Goal: Task Accomplishment & Management: Manage account settings

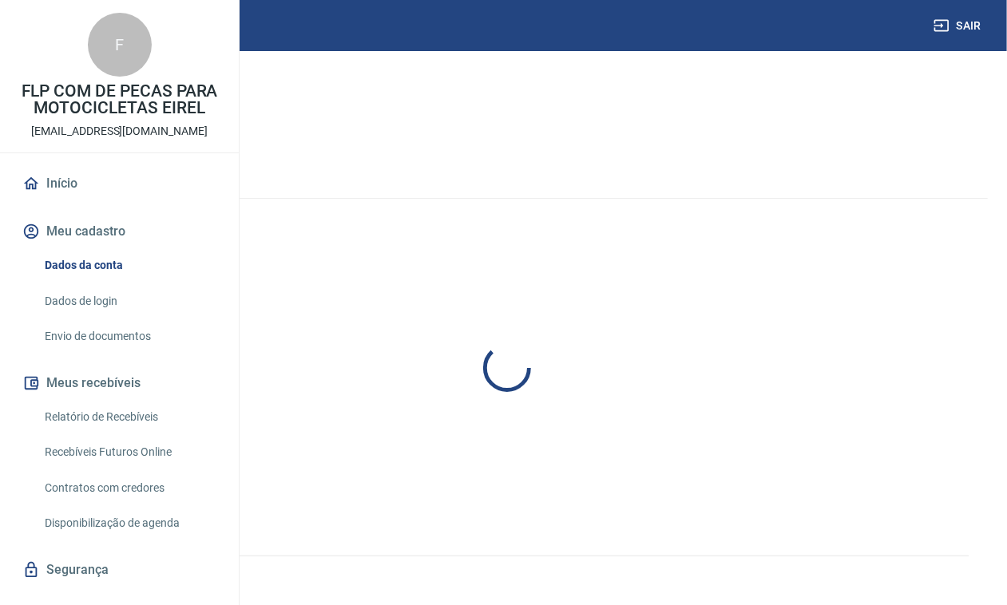
select select "PR"
select select "business"
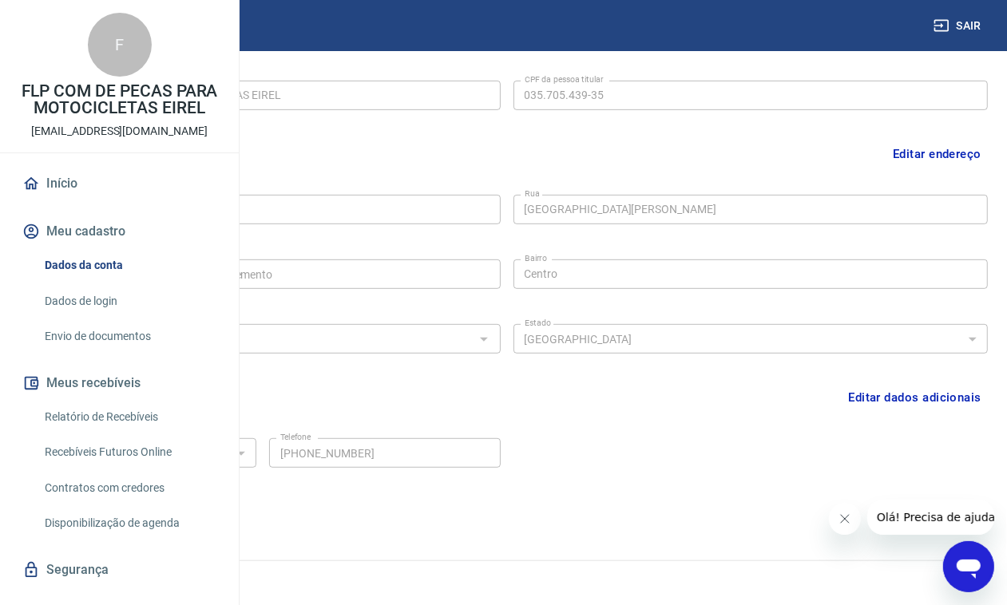
scroll to position [416, 0]
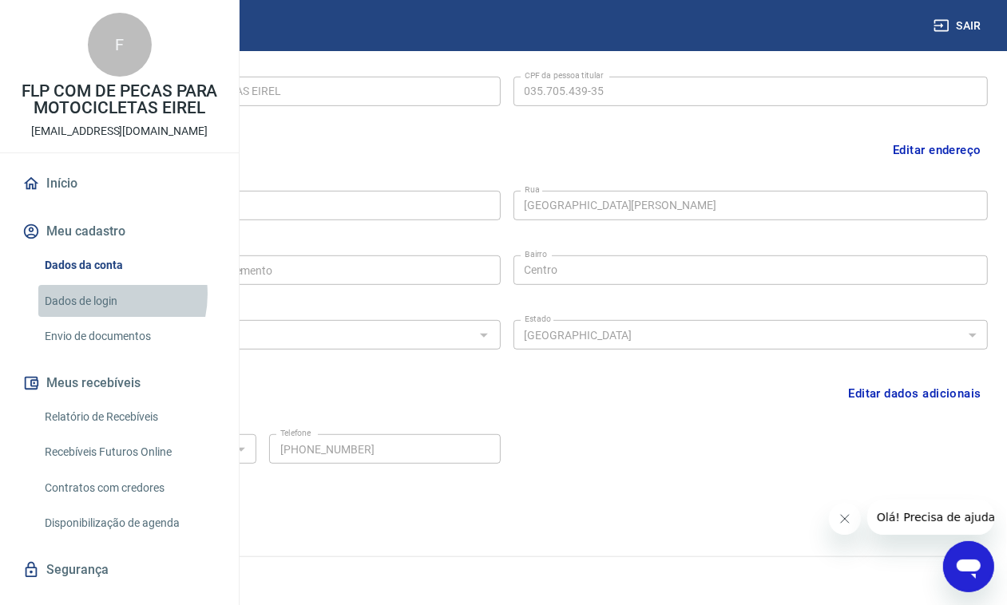
click at [93, 318] on link "Dados de login" at bounding box center [128, 301] width 181 height 33
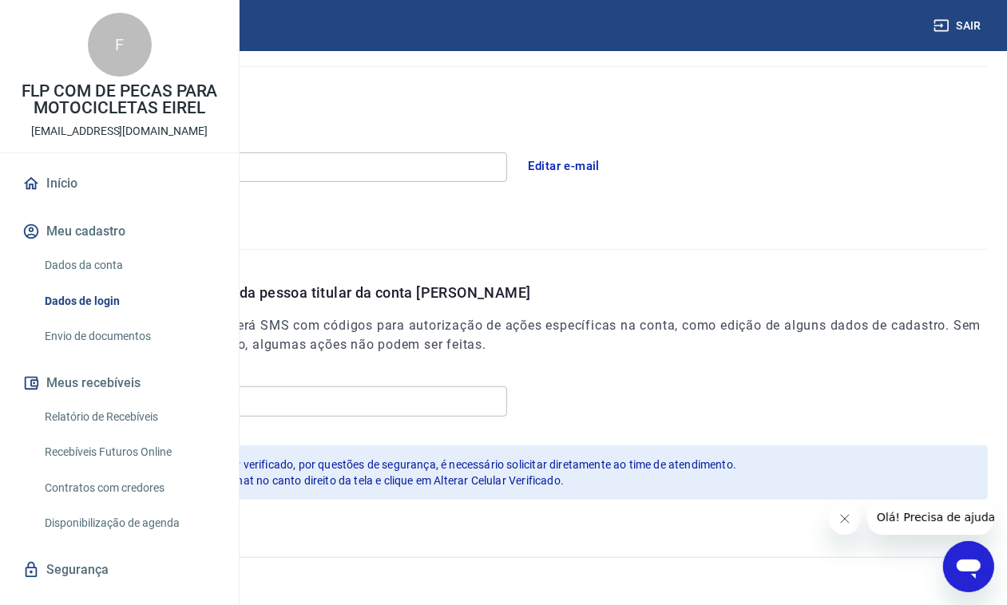
scroll to position [417, 0]
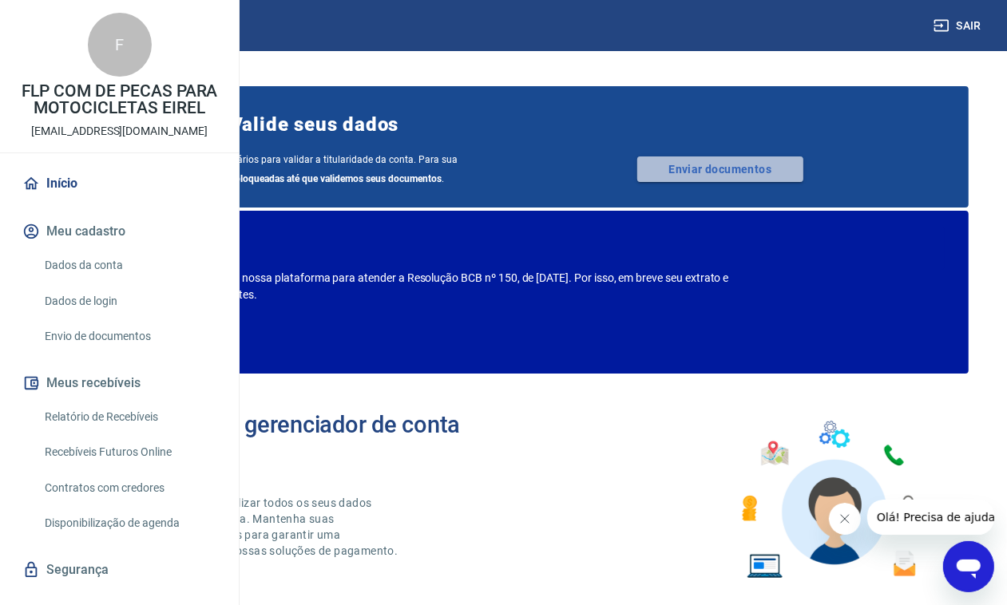
click at [765, 181] on link "Enviar documentos" at bounding box center [720, 170] width 166 height 26
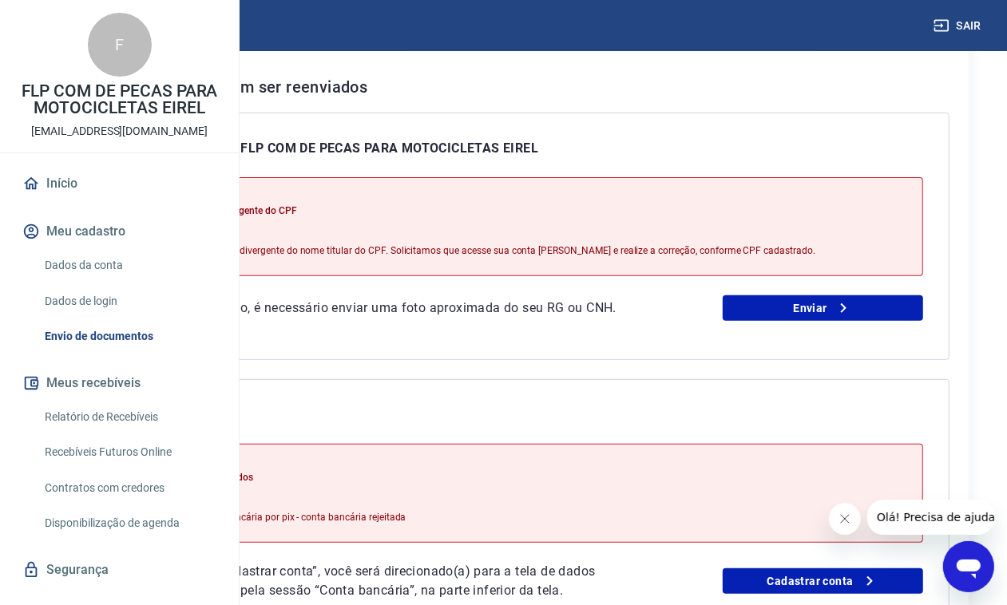
scroll to position [300, 0]
